Goal: Information Seeking & Learning: Learn about a topic

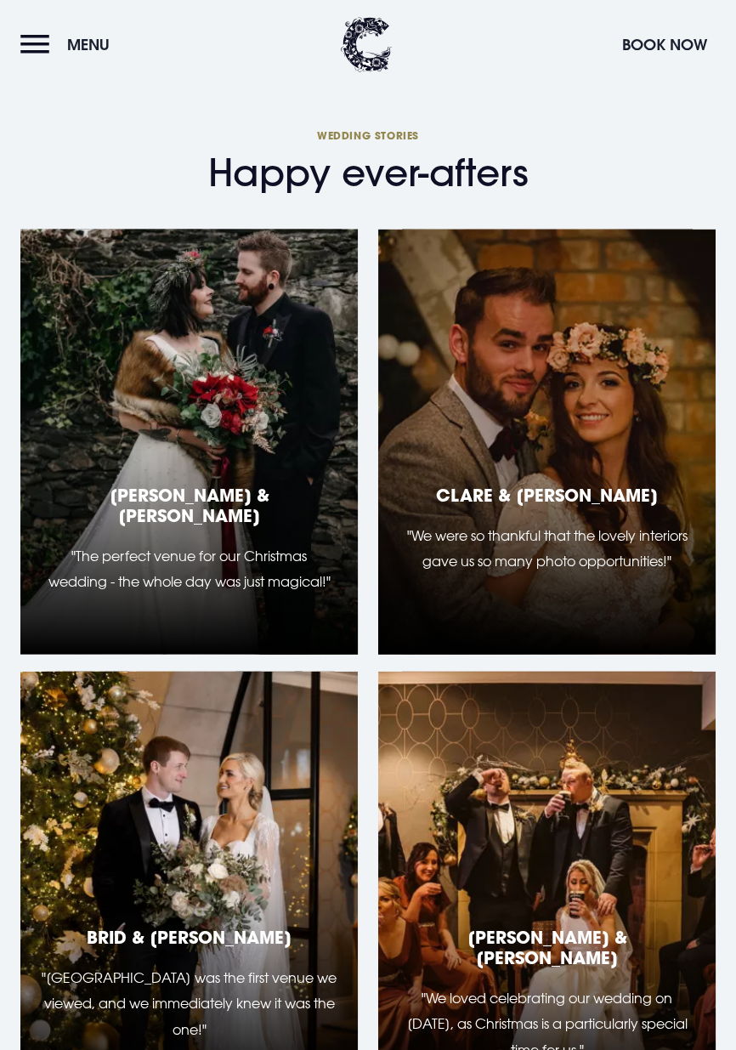
scroll to position [3532, 0]
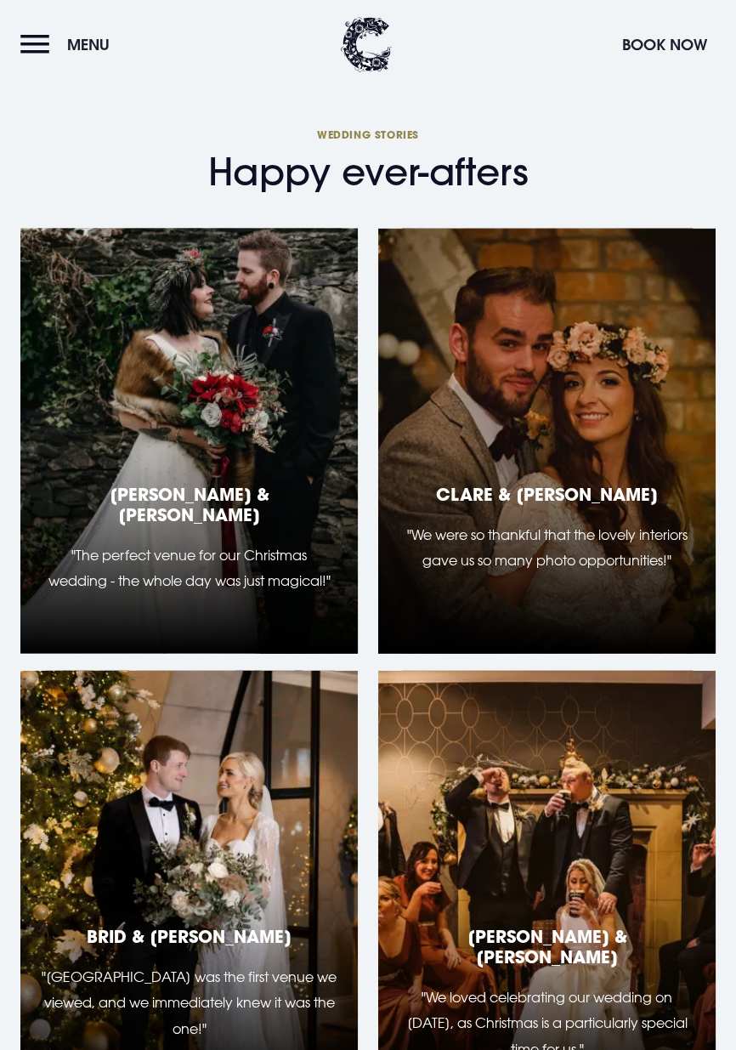
click at [197, 542] on p ""The perfect venue for our Christmas wedding - the whole day was just magical!"" at bounding box center [189, 568] width 297 height 52
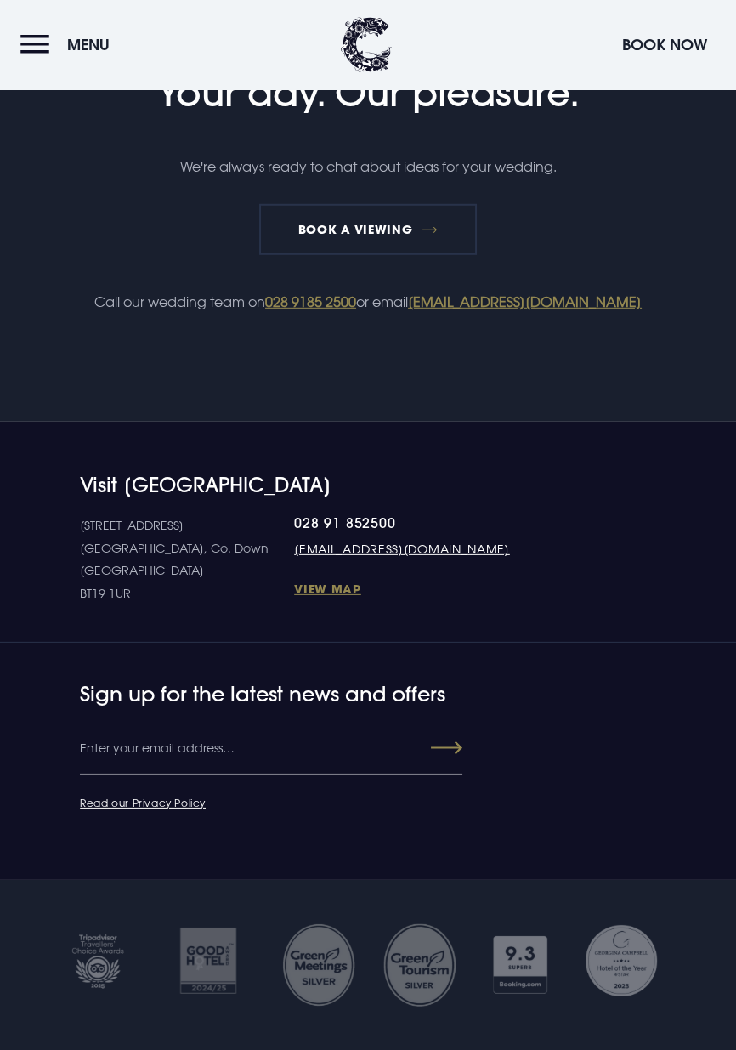
scroll to position [4902, 0]
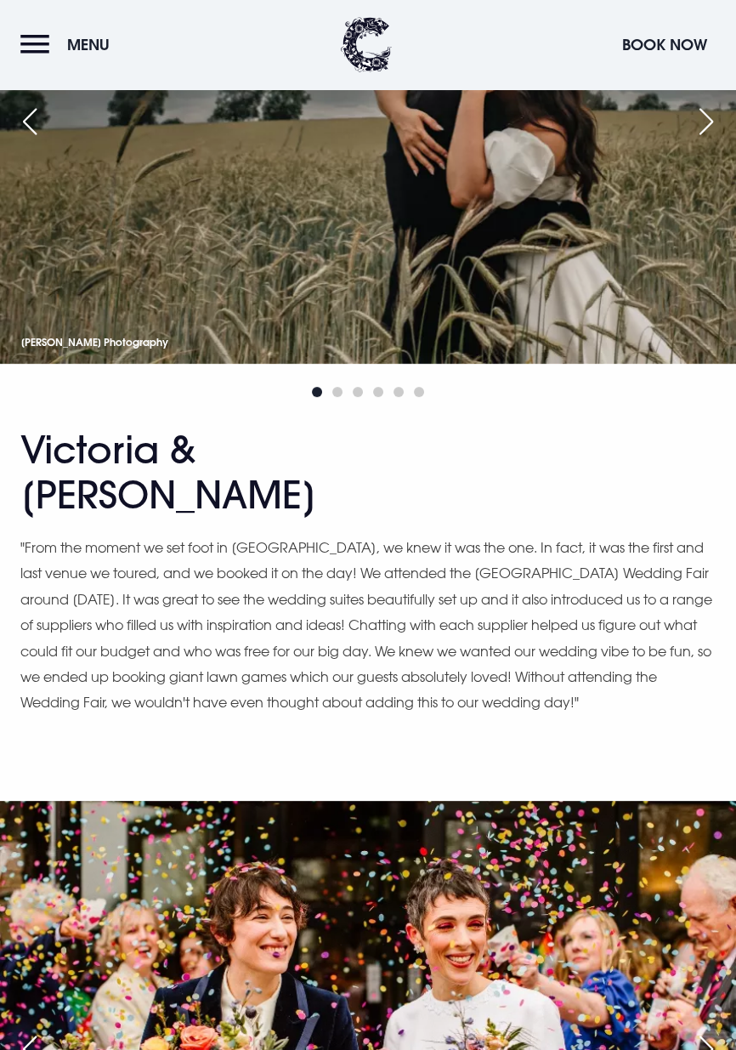
scroll to position [6444, 0]
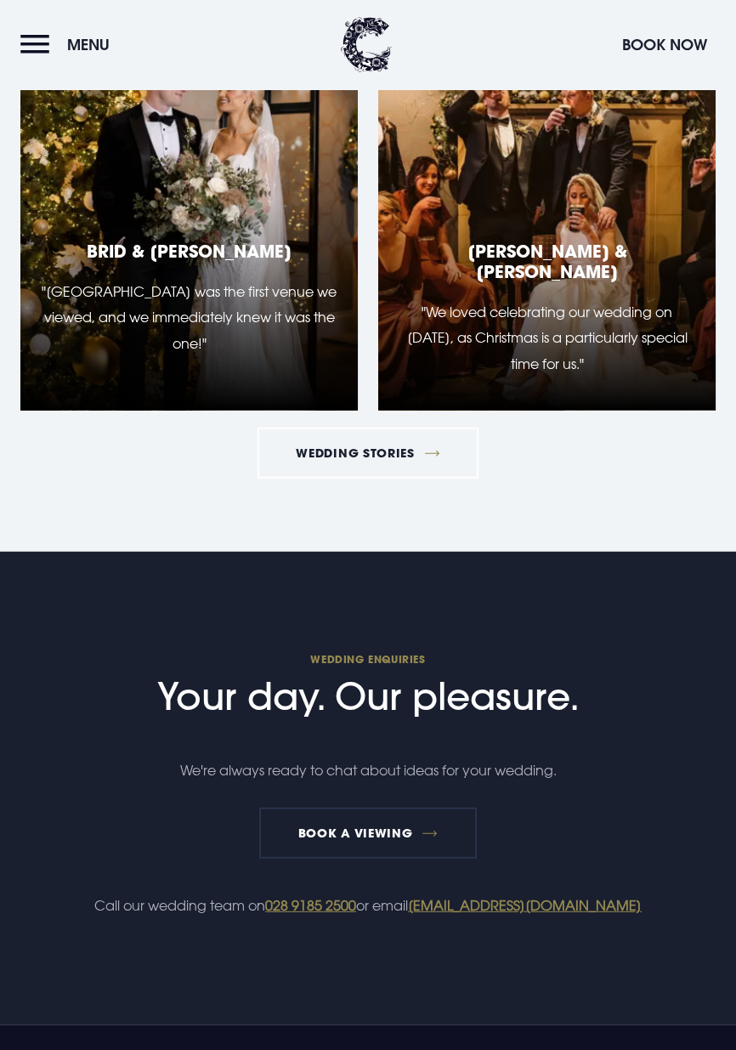
scroll to position [4984, 0]
